Goal: Task Accomplishment & Management: Complete application form

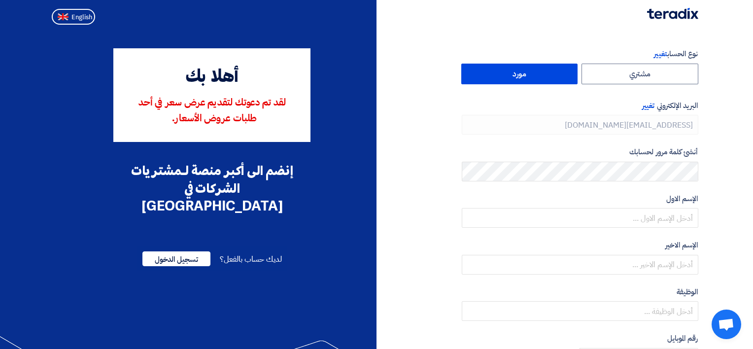
type input "[PHONE_NUMBER]"
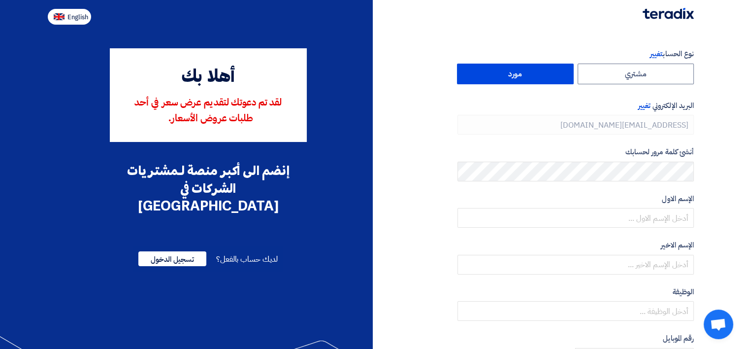
click at [69, 18] on span "English" at bounding box center [77, 17] width 21 height 7
type input "Register"
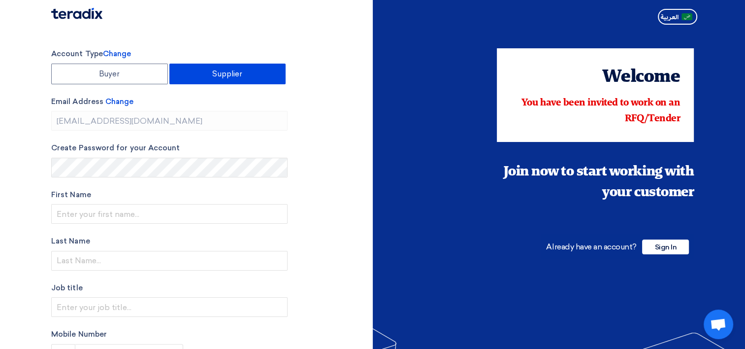
click at [220, 75] on label "Supplier" at bounding box center [227, 74] width 117 height 21
click at [220, 75] on input "Supplier" at bounding box center [228, 74] width 116 height 20
click at [131, 73] on label "Buyer" at bounding box center [109, 74] width 117 height 21
click at [131, 73] on input "Buyer" at bounding box center [110, 74] width 116 height 20
radio input "true"
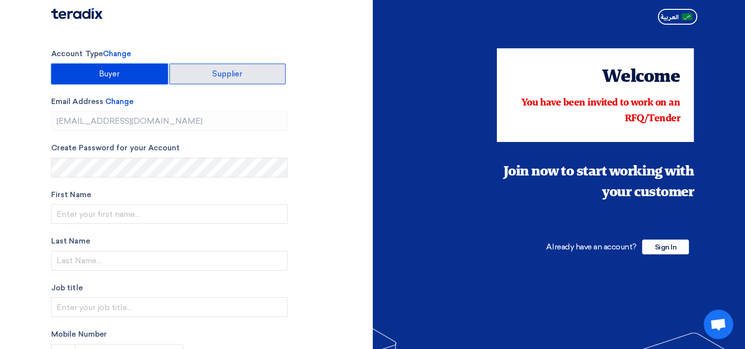
click at [199, 70] on label "Supplier" at bounding box center [227, 74] width 117 height 21
click at [199, 70] on input "Supplier" at bounding box center [228, 74] width 116 height 20
radio input "true"
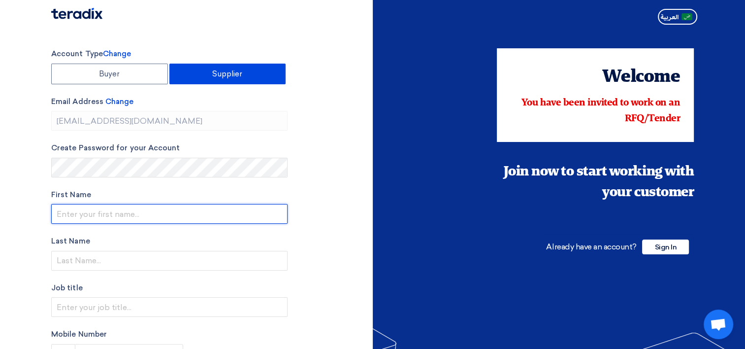
click at [91, 210] on input "text" at bounding box center [169, 214] width 236 height 20
type input "j"
type input "JUNAID"
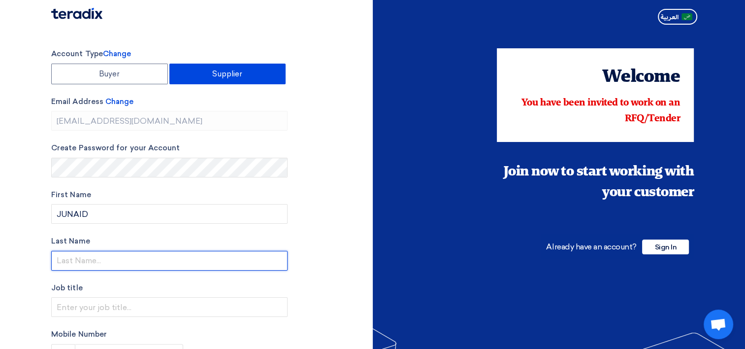
click at [79, 264] on input "text" at bounding box center [169, 261] width 236 height 20
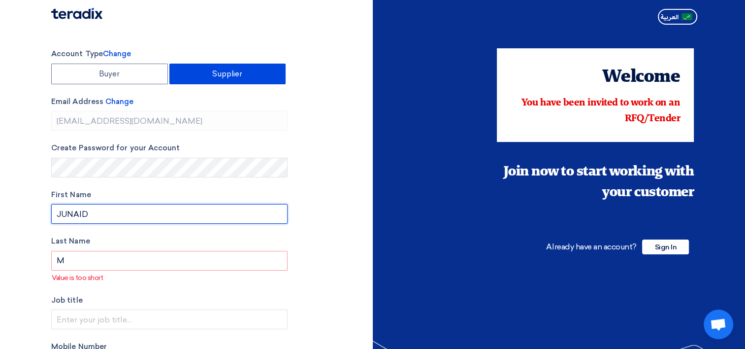
drag, startPoint x: 85, startPoint y: 209, endPoint x: 24, endPoint y: 208, distance: 61.1
click at [24, 208] on section "Account Type Change Buyer Supplier Email Address Change [EMAIL_ADDRESS][DOMAIN_…" at bounding box center [372, 287] width 745 height 516
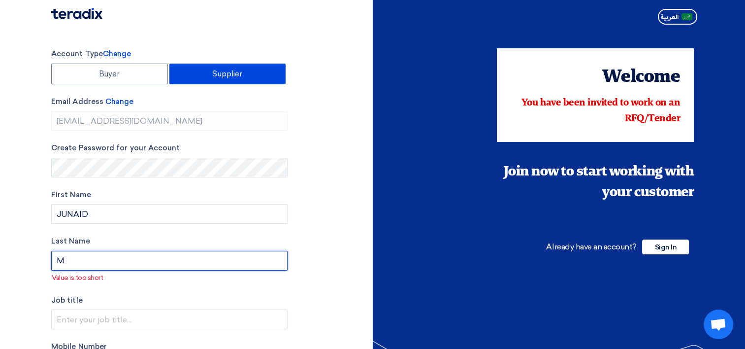
click at [75, 256] on input "M" at bounding box center [169, 261] width 236 height 20
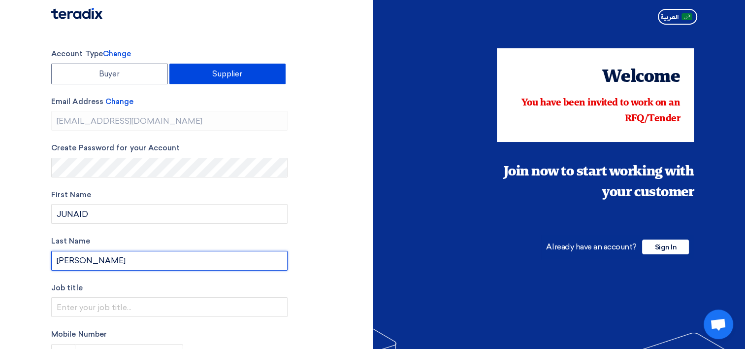
drag, startPoint x: 158, startPoint y: 258, endPoint x: 112, endPoint y: 264, distance: 45.8
click at [112, 264] on input "[PERSON_NAME]" at bounding box center [169, 261] width 236 height 20
type input "[PERSON_NAME]"
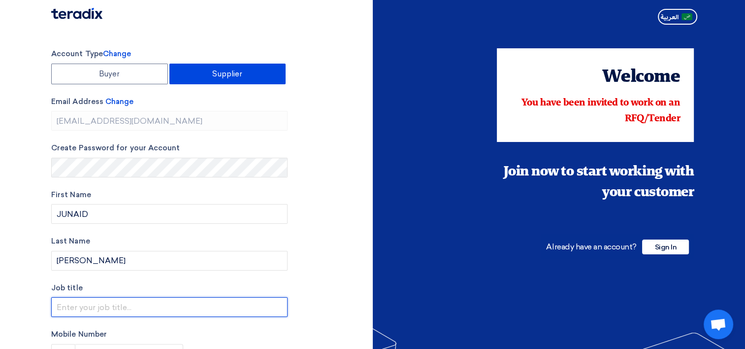
click at [62, 302] on input "text" at bounding box center [169, 307] width 236 height 20
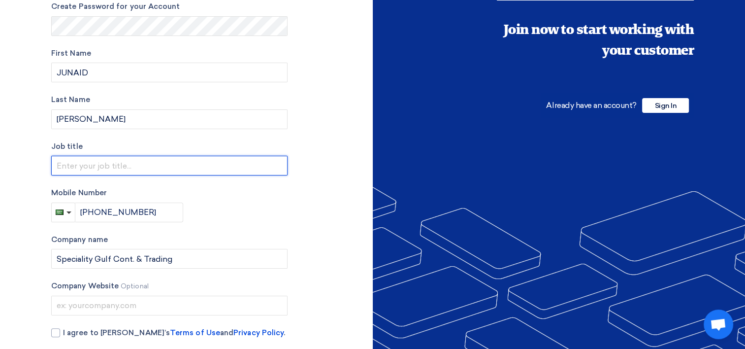
scroll to position [148, 0]
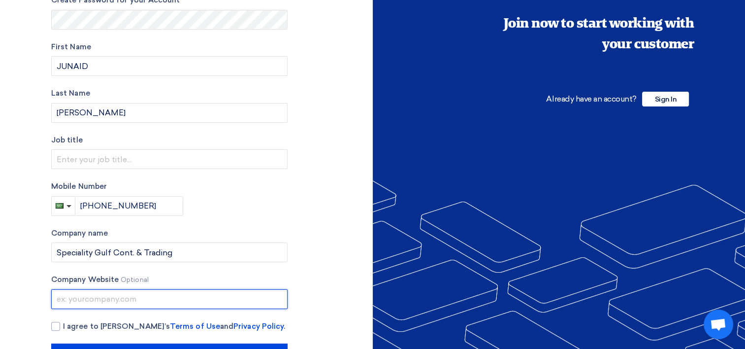
click at [99, 296] on input "text" at bounding box center [169, 299] width 236 height 20
paste input "[URL][DOMAIN_NAME]"
type input "[URL][DOMAIN_NAME]"
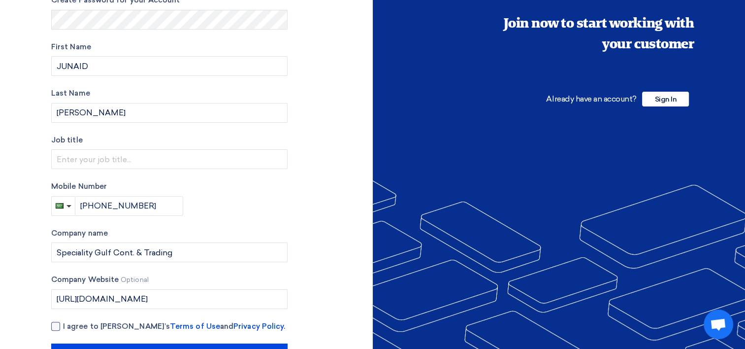
click at [57, 324] on div at bounding box center [55, 326] width 9 height 9
click at [63, 324] on input "I agree to [PERSON_NAME]’s Terms of Use and Privacy Policy ." at bounding box center [181, 331] width 236 height 20
checkbox input "true"
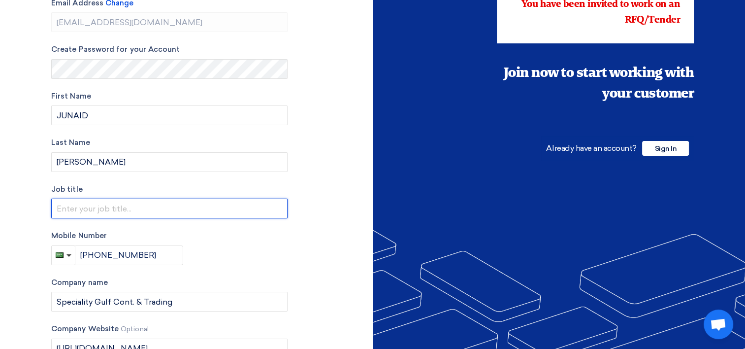
click at [113, 215] on input "text" at bounding box center [169, 208] width 236 height 20
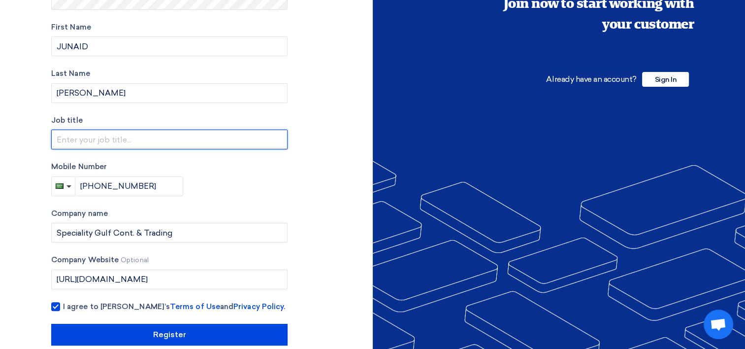
scroll to position [183, 0]
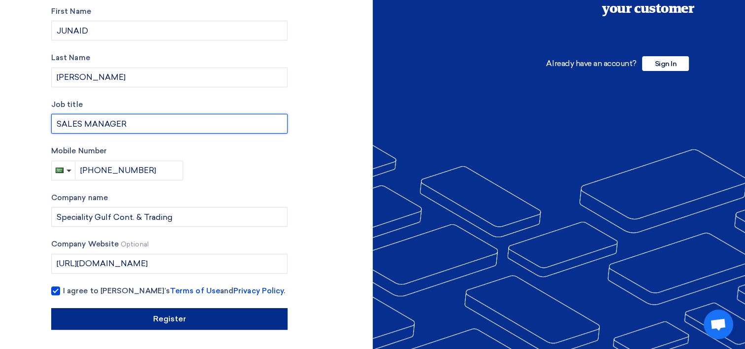
type input "SALES MANAGER"
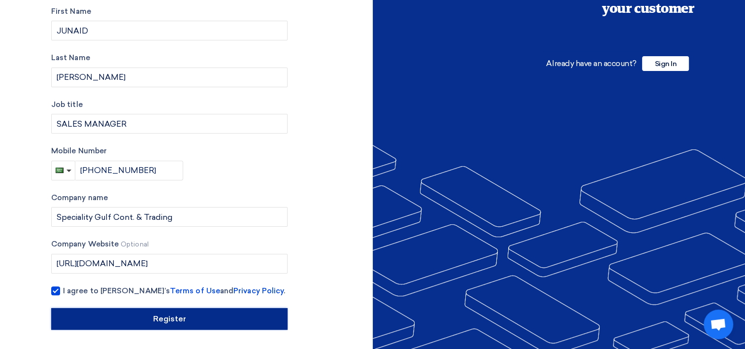
click at [172, 313] on input "Register" at bounding box center [169, 319] width 236 height 22
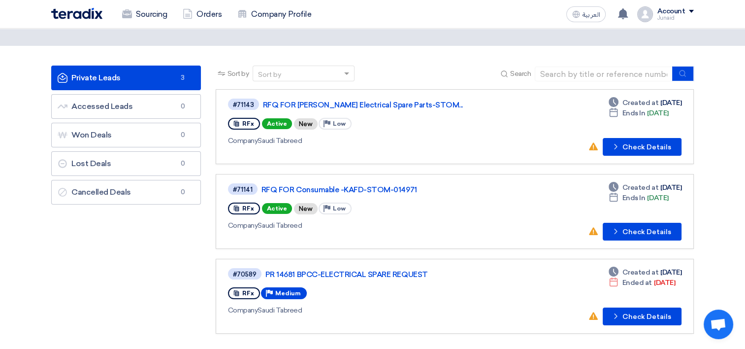
scroll to position [49, 0]
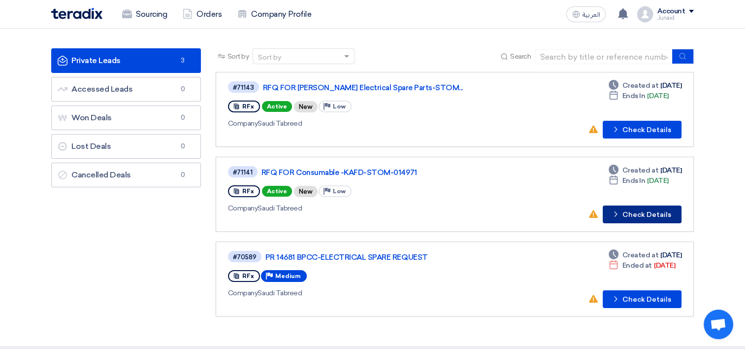
click at [637, 215] on button "Check details Check Details" at bounding box center [642, 214] width 79 height 18
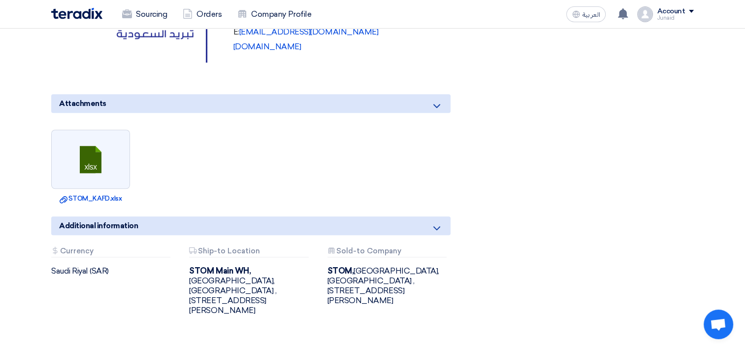
scroll to position [887, 0]
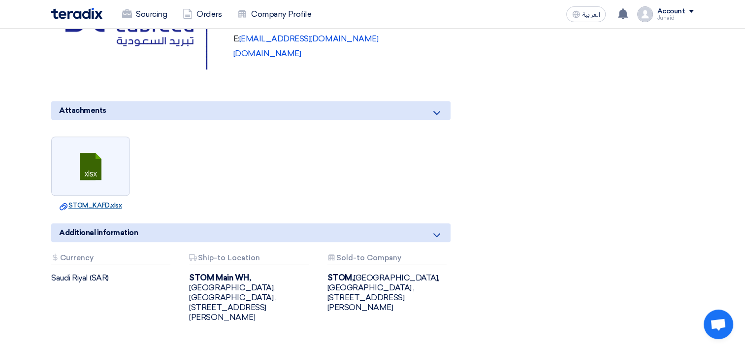
click at [83, 200] on link "Download file STOM_KAFD.xlsx" at bounding box center [90, 205] width 73 height 10
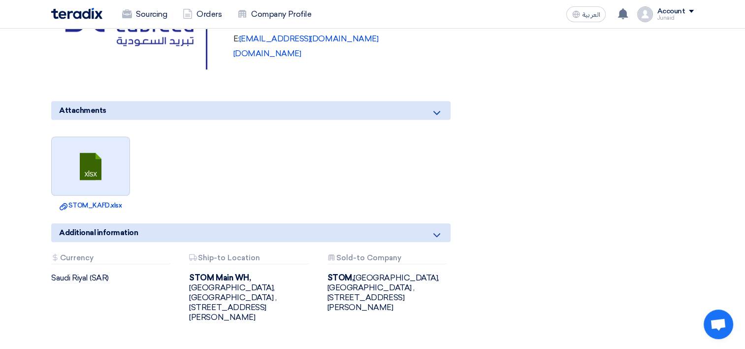
click at [100, 151] on link at bounding box center [91, 166] width 79 height 59
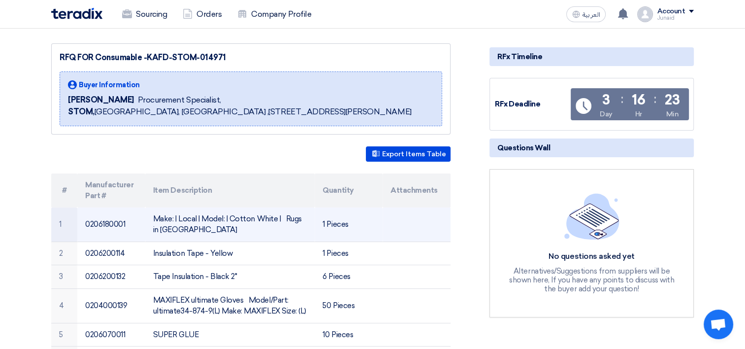
scroll to position [0, 0]
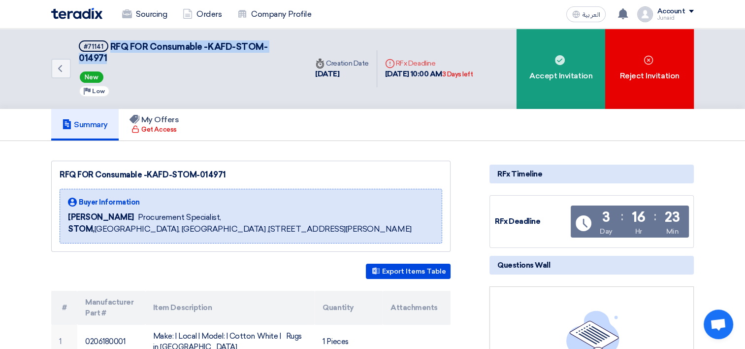
drag, startPoint x: 110, startPoint y: 43, endPoint x: 303, endPoint y: 37, distance: 193.2
click at [303, 37] on div "Back #71141 RFQ FOR Consumable -KAFD-STOM-014971 New Priority Low" at bounding box center [179, 69] width 256 height 80
copy span "RFQ FOR Consumable -KAFD-STOM-014971"
click at [63, 63] on icon "Back" at bounding box center [60, 69] width 12 height 12
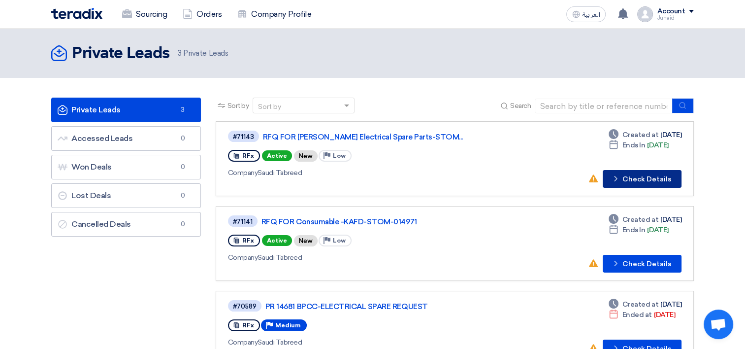
click at [624, 174] on button "Check details Check Details" at bounding box center [642, 179] width 79 height 18
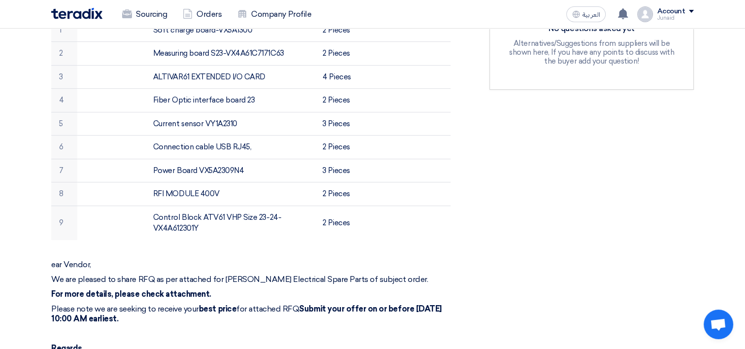
scroll to position [49, 0]
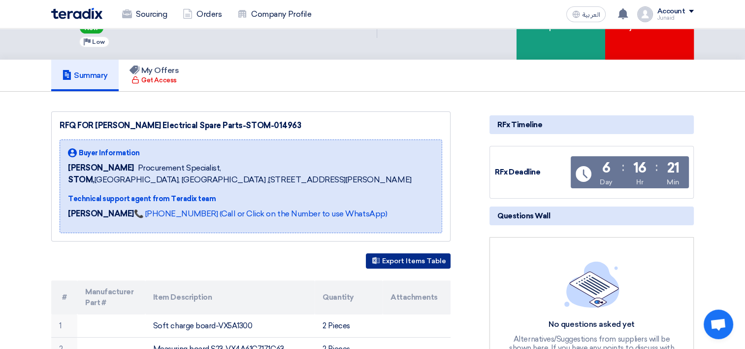
click at [414, 268] on button "Export Items Table" at bounding box center [408, 260] width 85 height 15
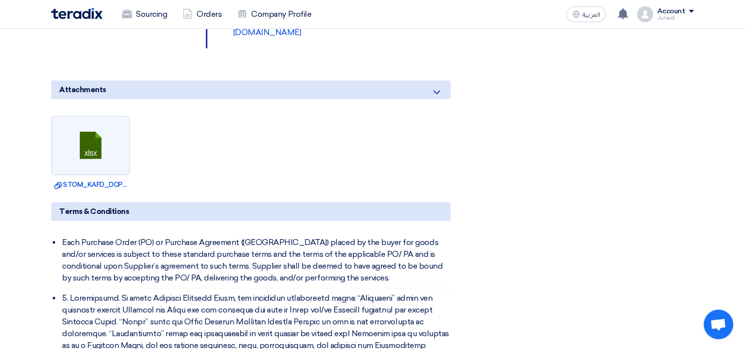
scroll to position [739, 0]
click at [88, 159] on link at bounding box center [91, 145] width 79 height 59
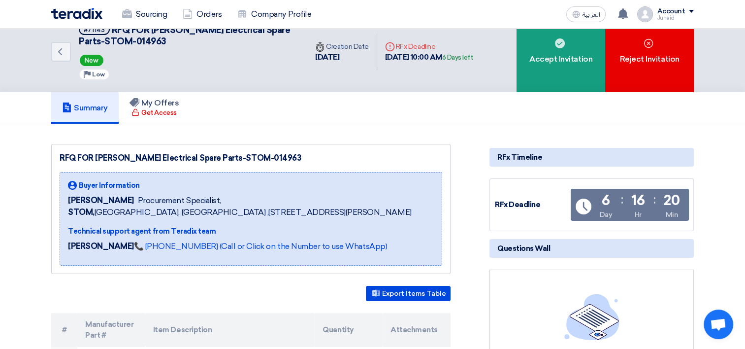
scroll to position [0, 0]
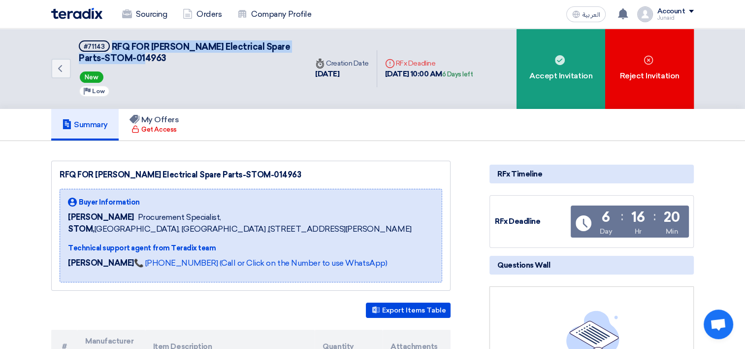
drag, startPoint x: 112, startPoint y: 41, endPoint x: 172, endPoint y: 55, distance: 62.0
click at [172, 55] on h5 "#71143 RFQ FOR [PERSON_NAME] Electrical Spare Parts-STOM-014963" at bounding box center [187, 52] width 217 height 24
copy span "RFQ FOR [PERSON_NAME] Electrical Spare Parts-STOM-014963"
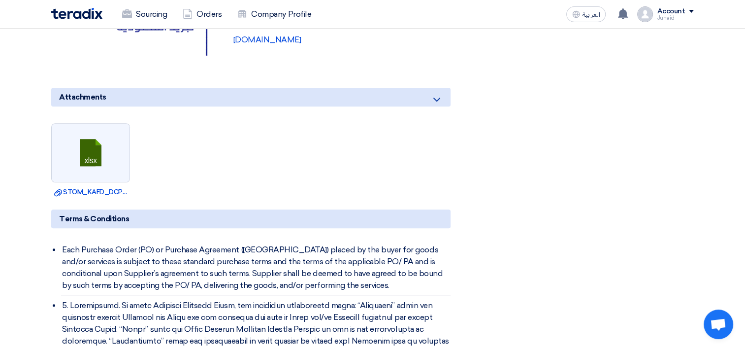
scroll to position [739, 0]
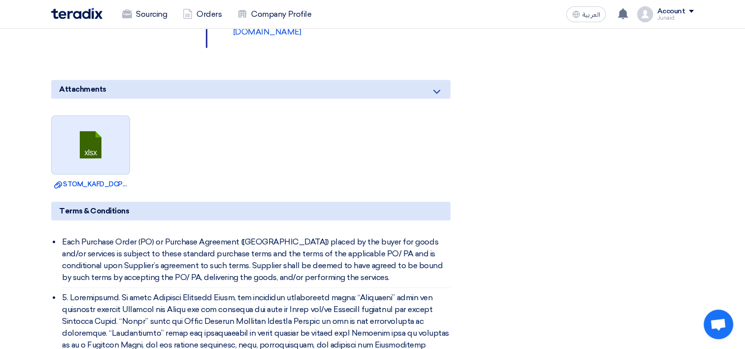
click at [99, 166] on link at bounding box center [91, 145] width 79 height 59
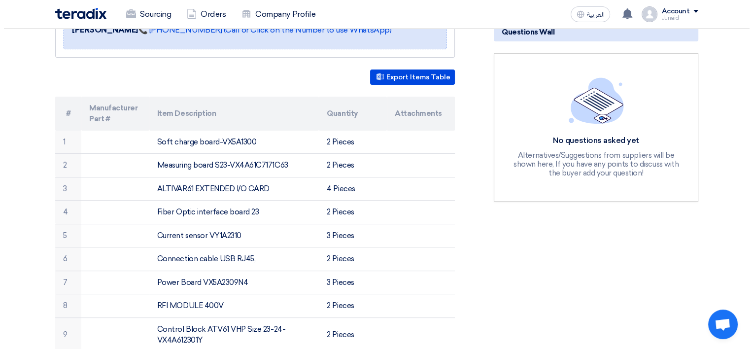
scroll to position [0, 0]
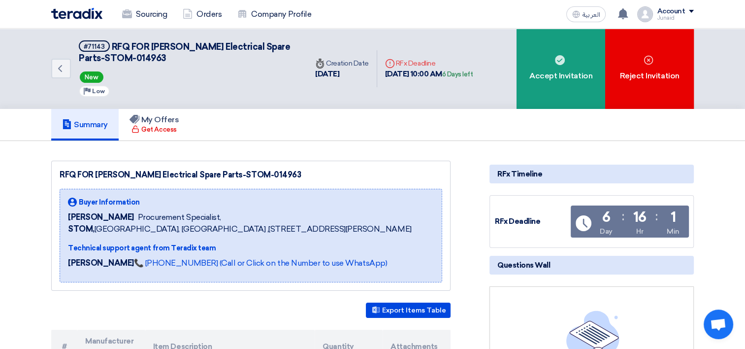
click at [690, 9] on div "Account" at bounding box center [675, 11] width 37 height 8
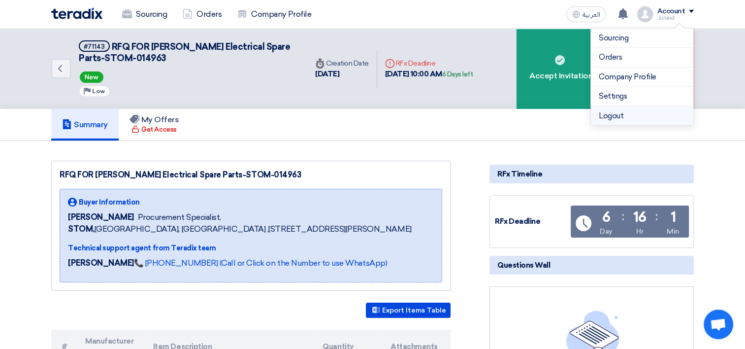
click at [631, 110] on li "Logout" at bounding box center [642, 115] width 102 height 19
